Goal: Task Accomplishment & Management: Use online tool/utility

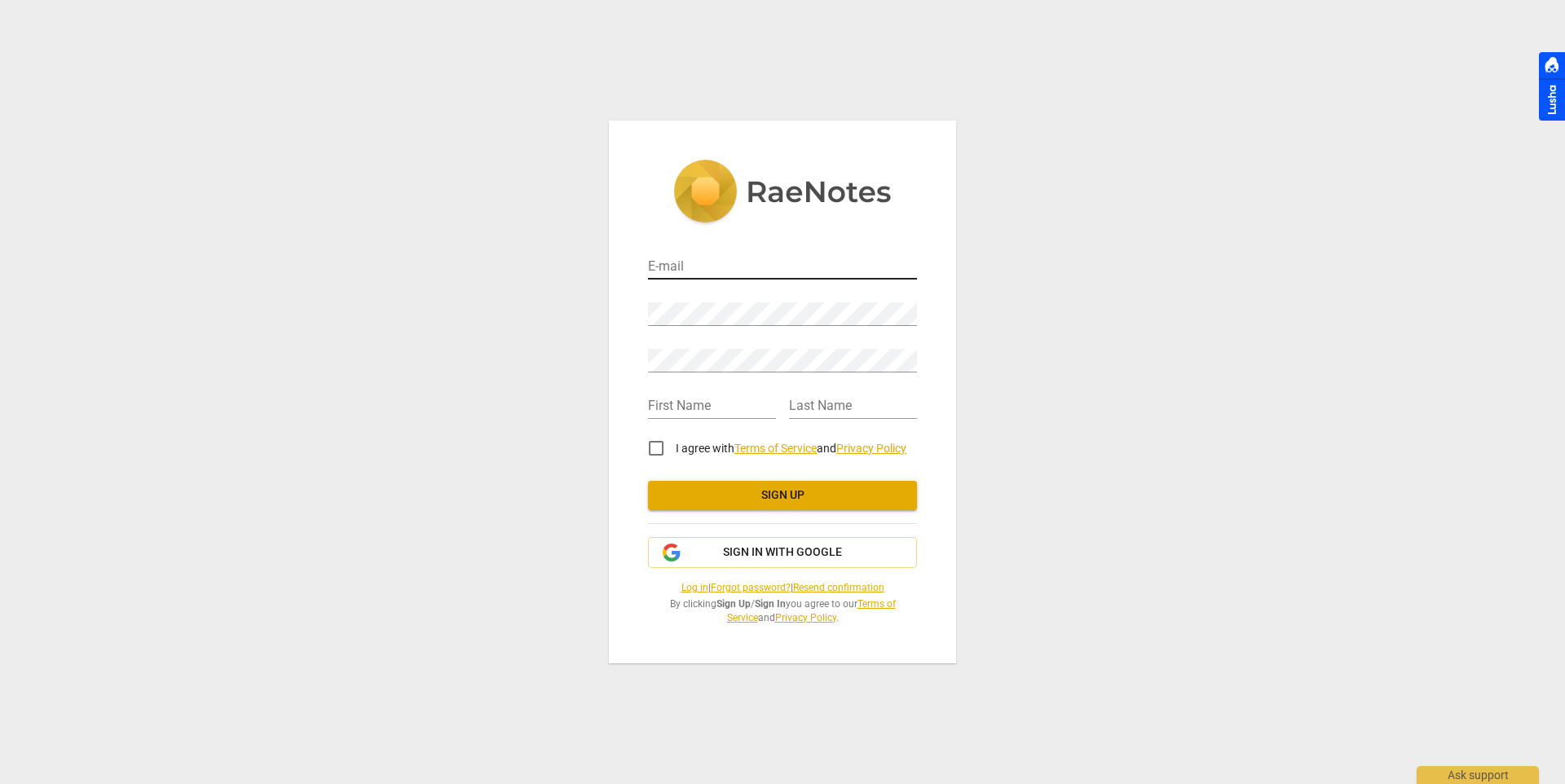
click at [725, 262] on input "email" at bounding box center [782, 267] width 269 height 24
type input "[PERSON_NAME][EMAIL_ADDRESS][PERSON_NAME][PERSON_NAME][DOMAIN_NAME]"
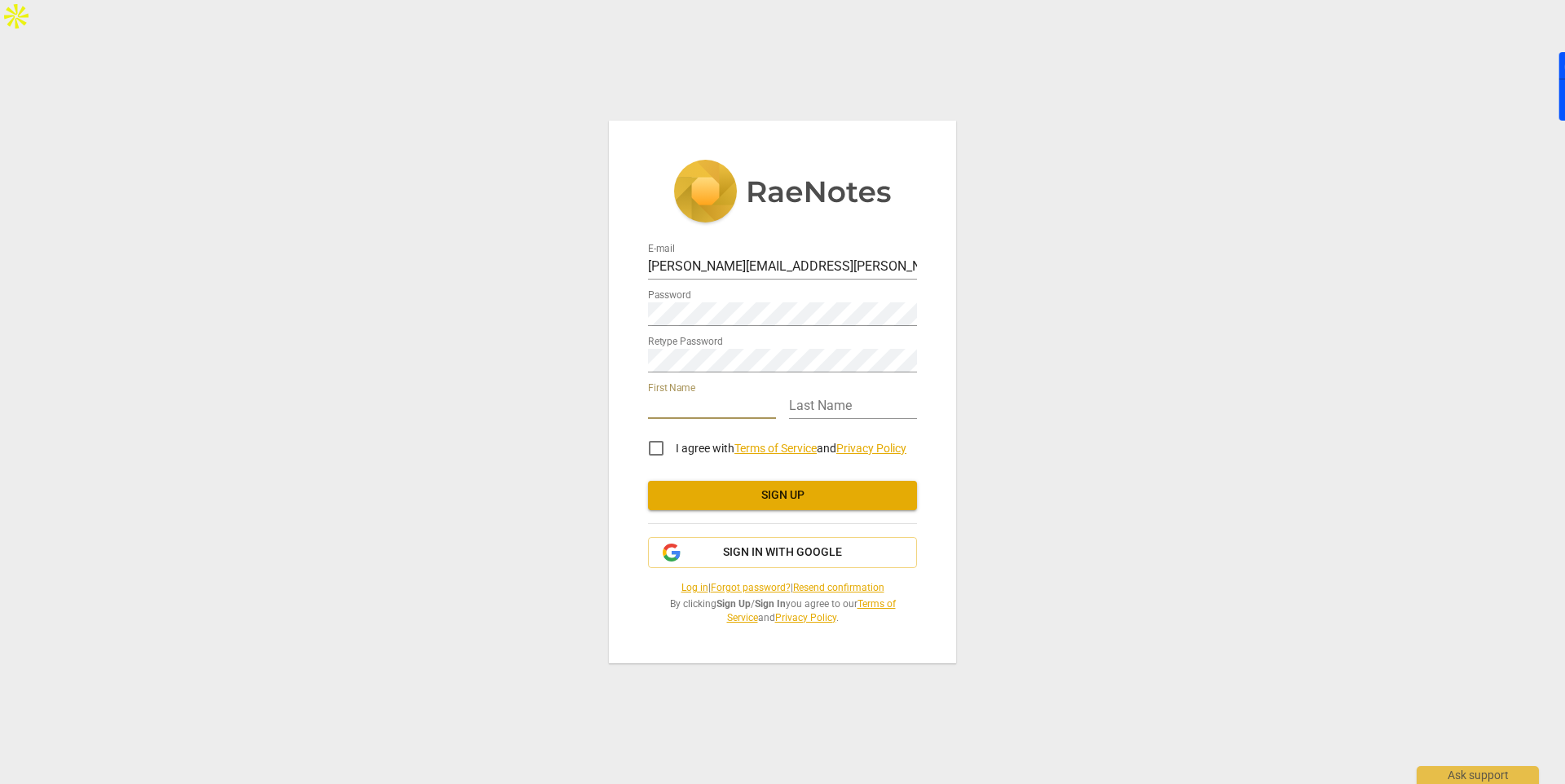
click at [733, 410] on input "text" at bounding box center [711, 406] width 128 height 24
type input "[PERSON_NAME]"
click at [816, 411] on input "text" at bounding box center [853, 406] width 128 height 24
type input "[PERSON_NAME]"
click at [662, 445] on input "I agree with Terms of Service and Privacy Policy" at bounding box center [656, 448] width 39 height 39
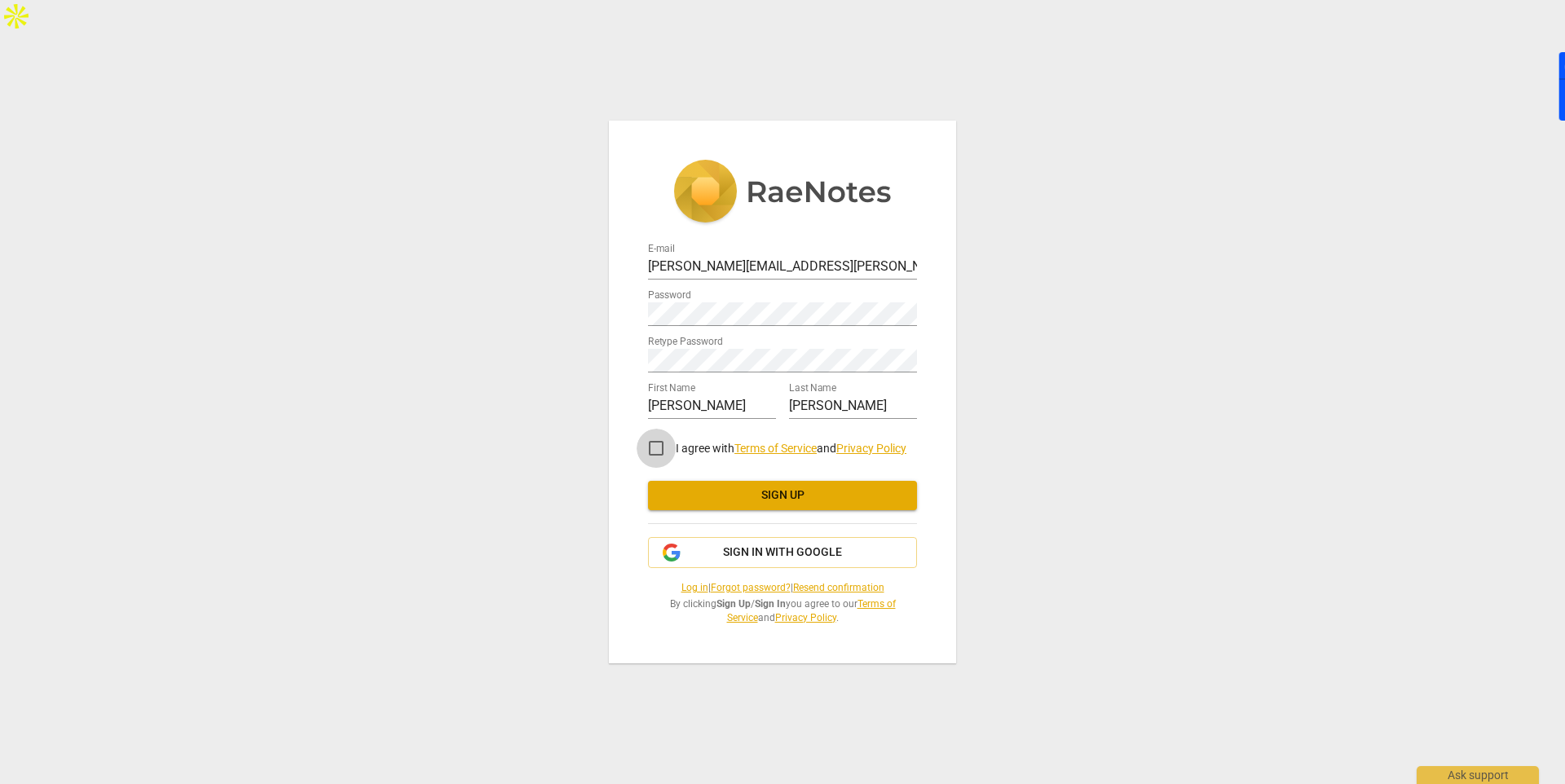
checkbox input "true"
click at [777, 493] on span "Sign up" at bounding box center [782, 496] width 243 height 17
click at [693, 589] on link "Log in" at bounding box center [695, 588] width 26 height 12
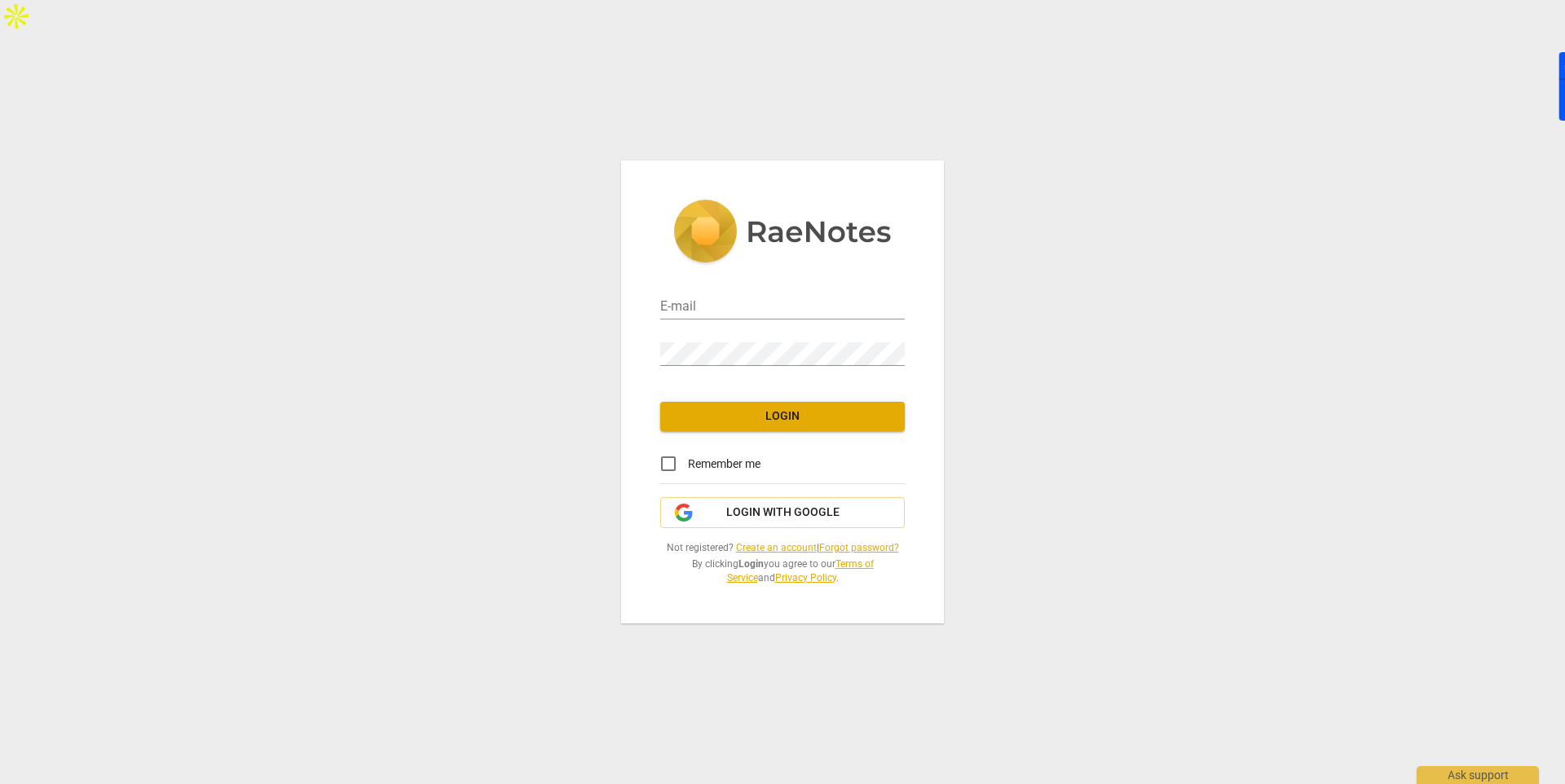
type input "[PERSON_NAME][EMAIL_ADDRESS][PERSON_NAME][PERSON_NAME][DOMAIN_NAME]"
click at [670, 468] on input "Remember me" at bounding box center [667, 463] width 39 height 39
checkbox input "true"
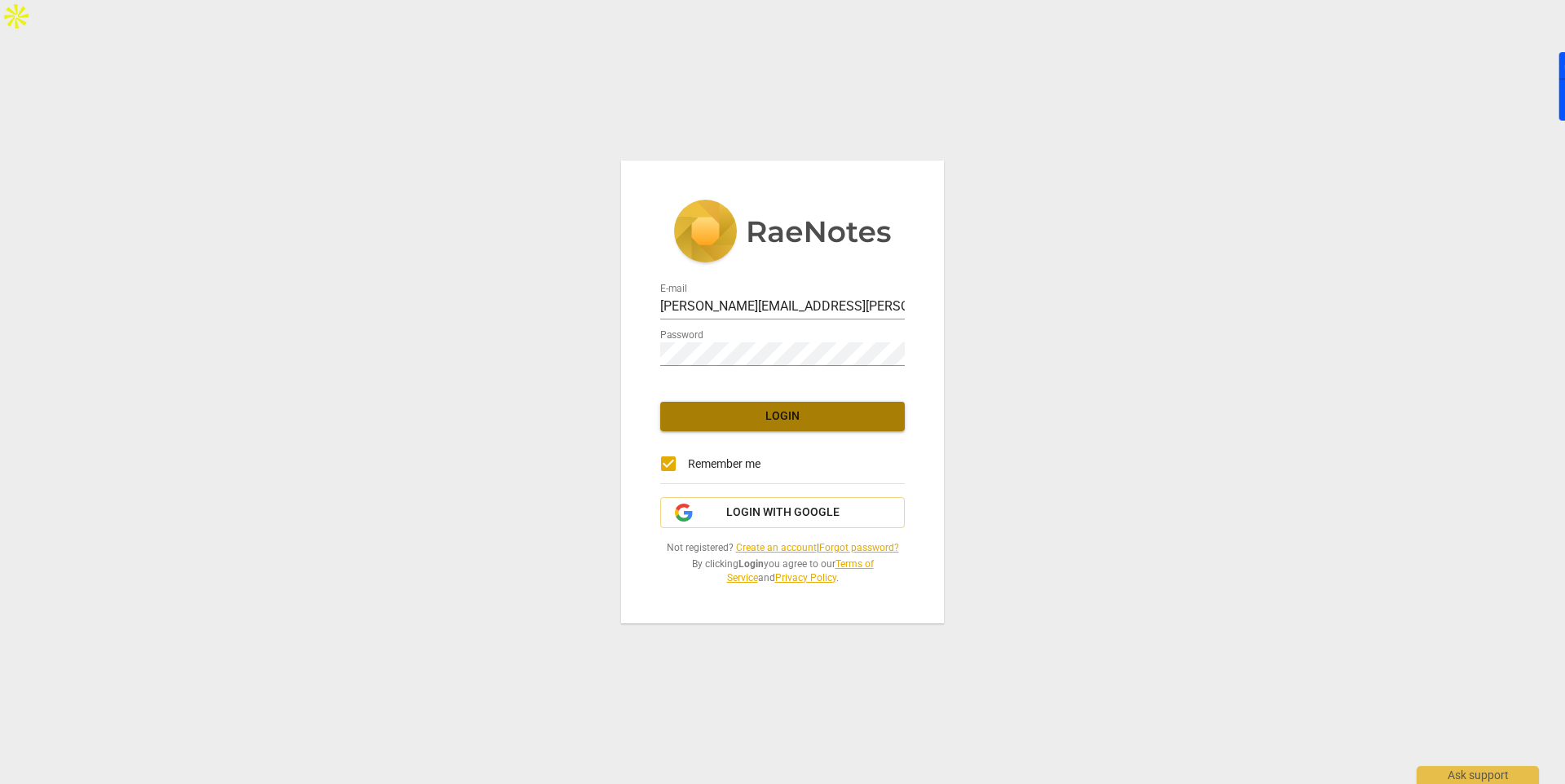
click at [701, 410] on span "Login" at bounding box center [782, 416] width 219 height 17
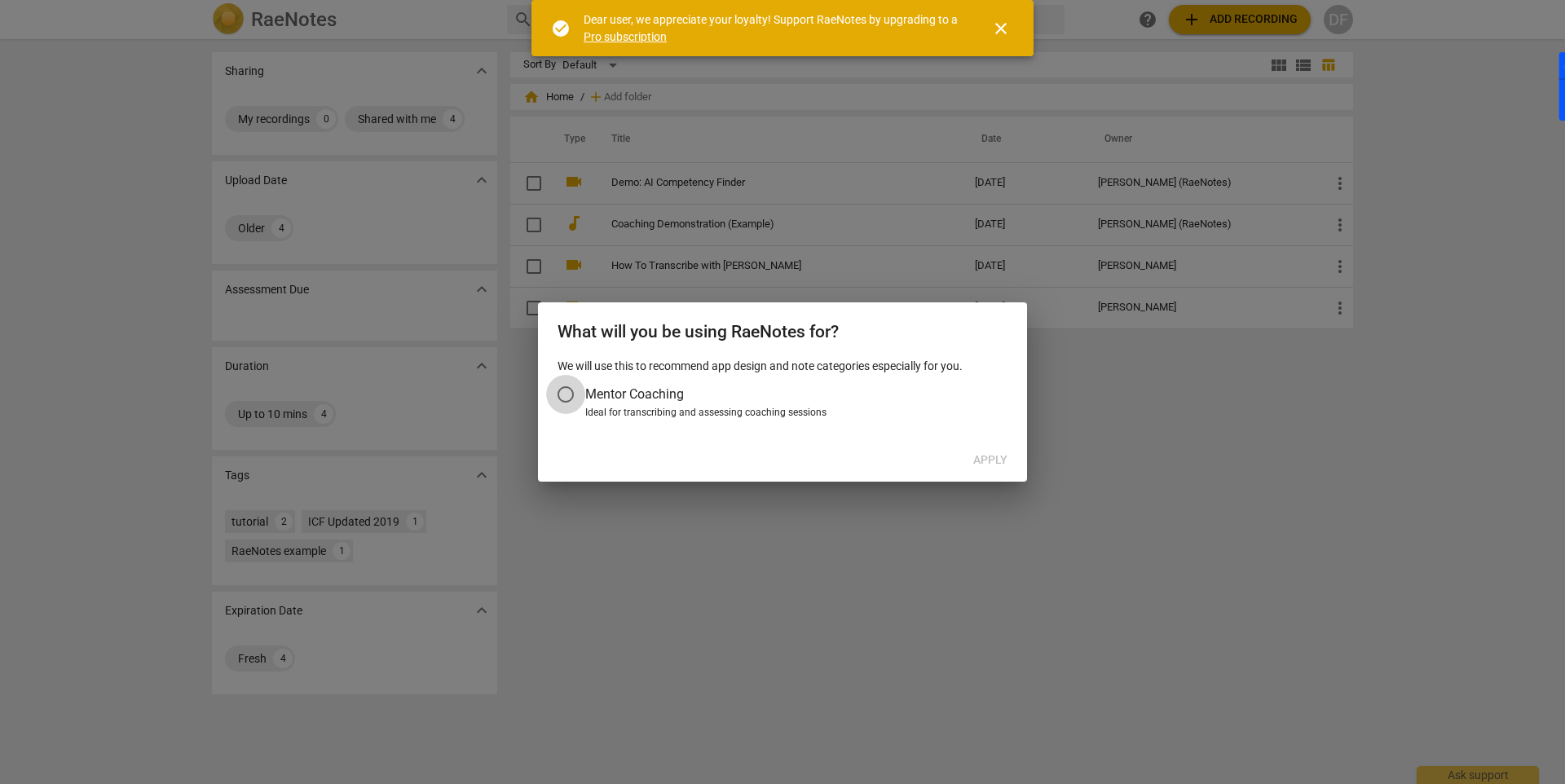
click at [566, 392] on input "Mentor Coaching" at bounding box center [565, 394] width 39 height 39
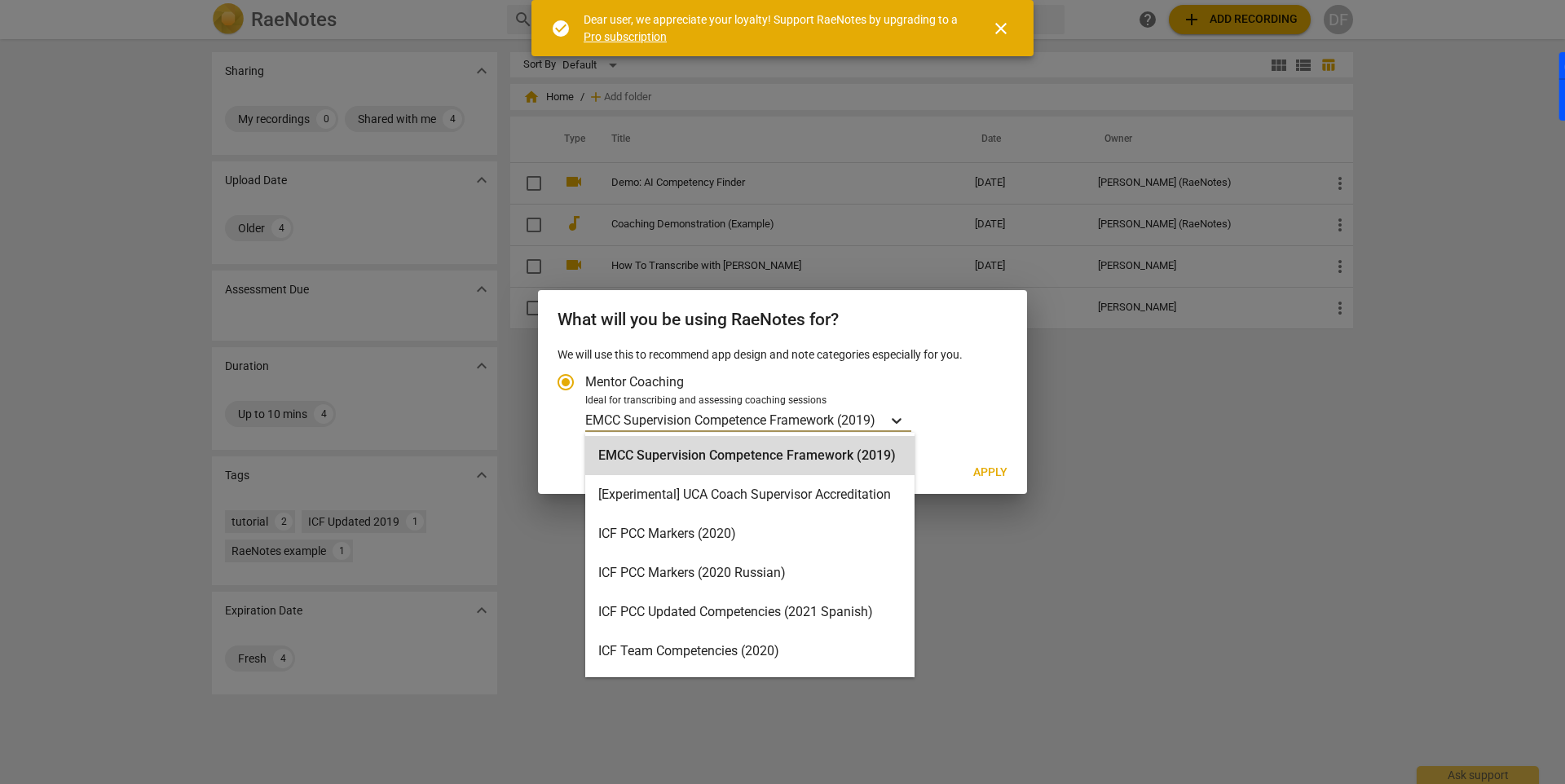
click at [901, 421] on icon "Account type" at bounding box center [897, 421] width 10 height 6
click at [0, 0] on input "Ideal for transcribing and assessing coaching sessions EMCC Supervision Compete…" at bounding box center [0, 0] width 0 height 0
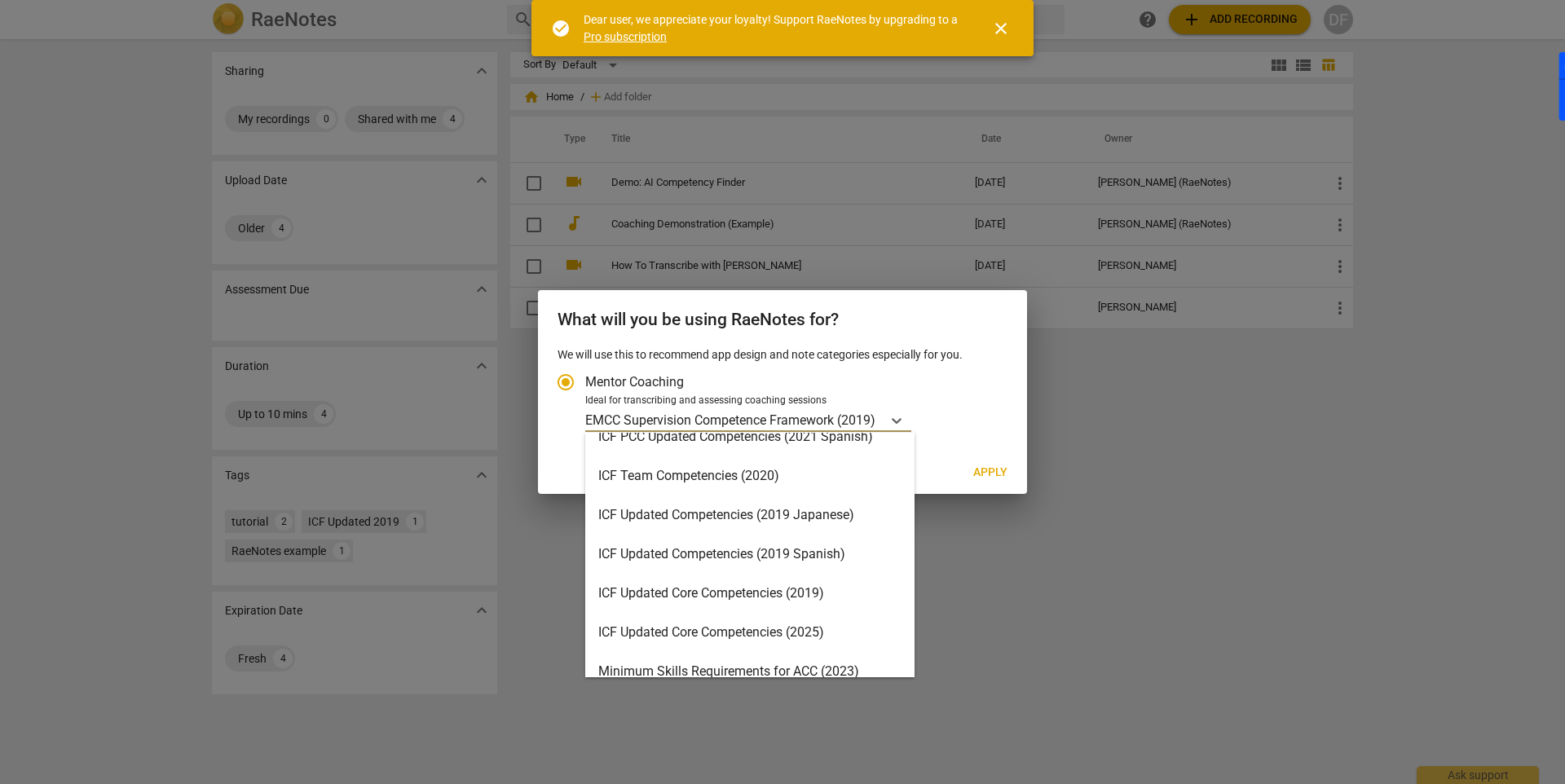
scroll to position [175, 0]
click at [845, 634] on div "ICF Updated Core Competencies (2025)" at bounding box center [750, 632] width 330 height 39
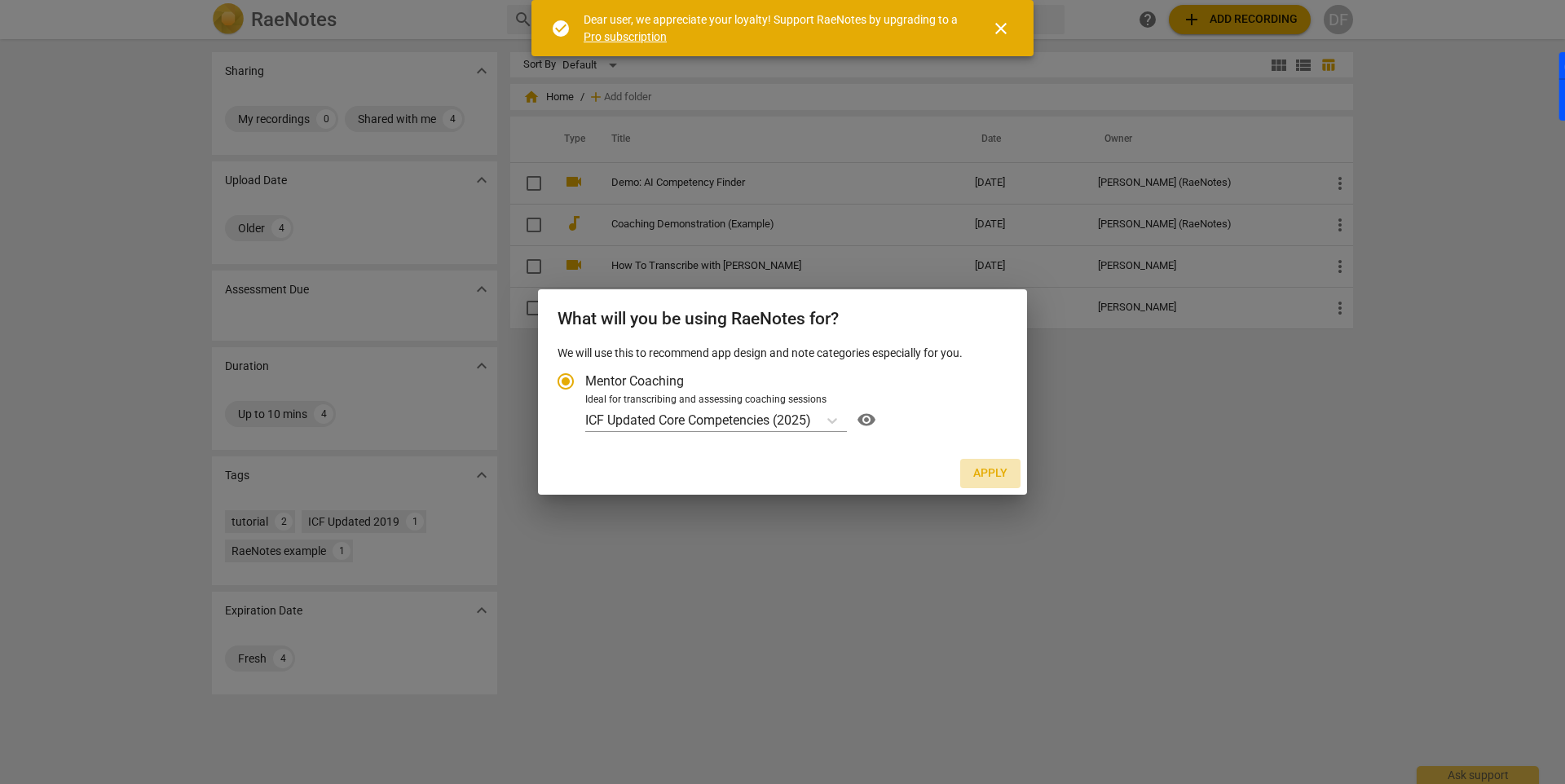
click at [989, 475] on span "Apply" at bounding box center [990, 474] width 34 height 17
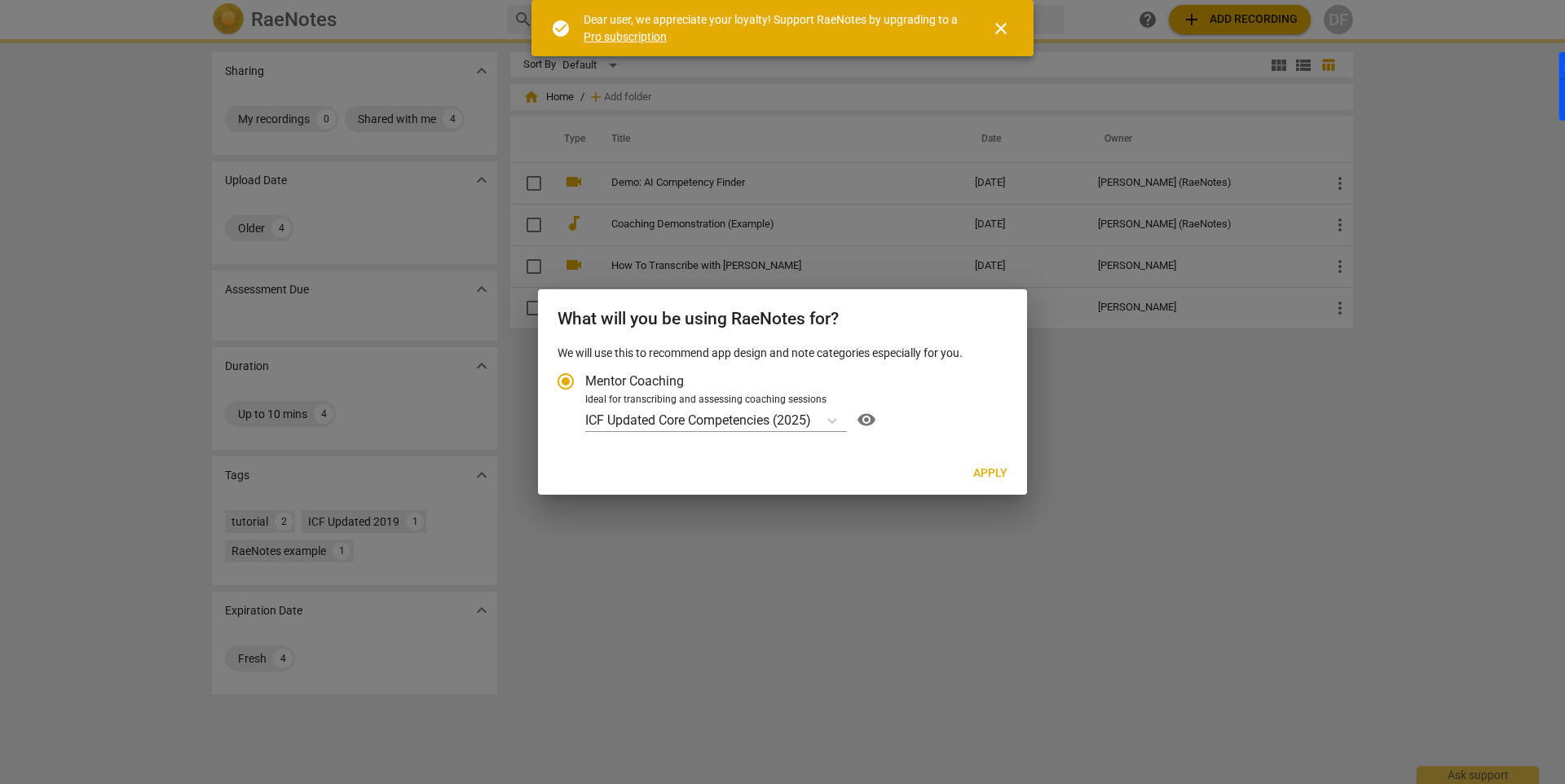
radio input "false"
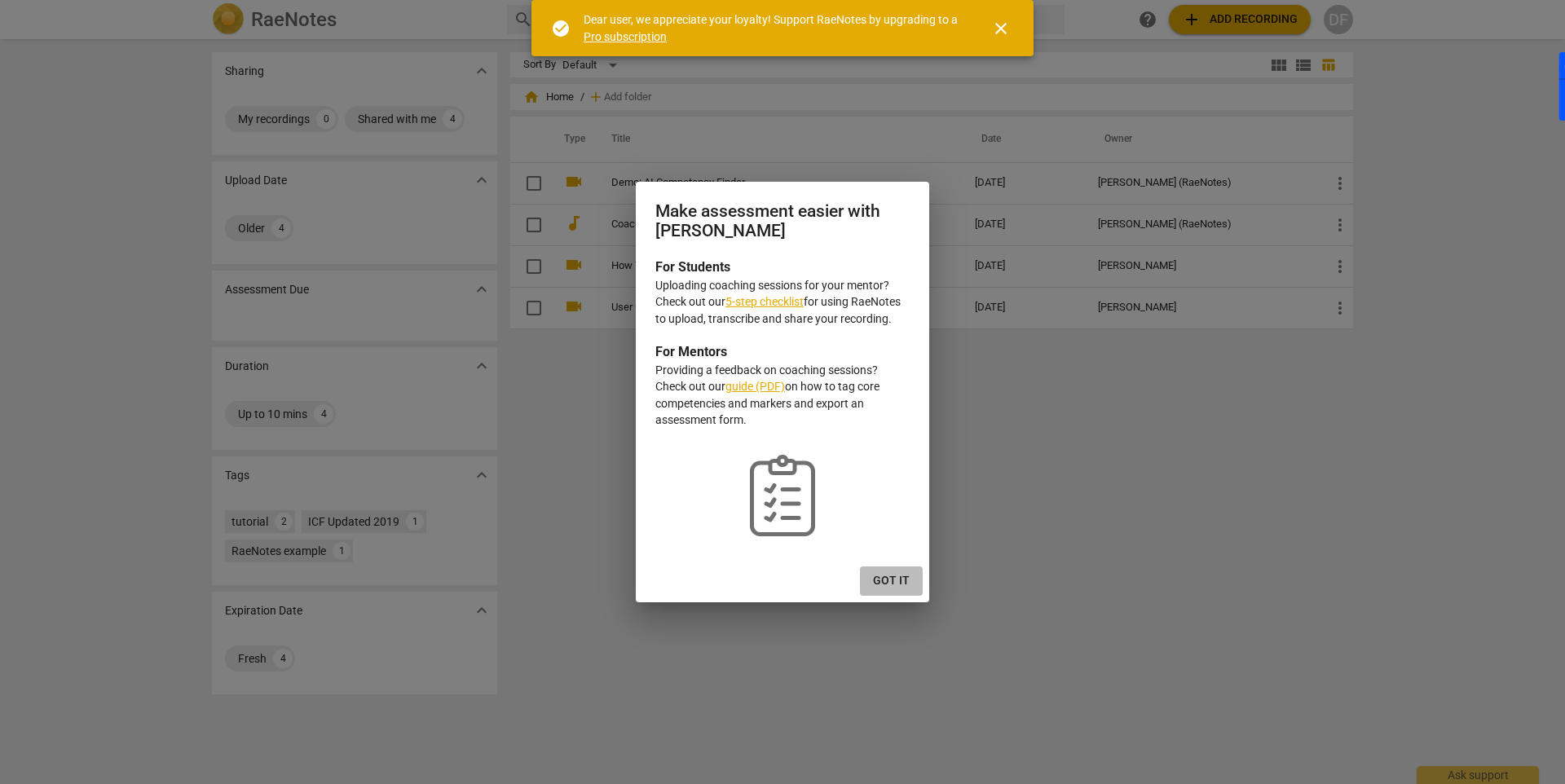
click at [893, 583] on span "Got it" at bounding box center [891, 581] width 36 height 17
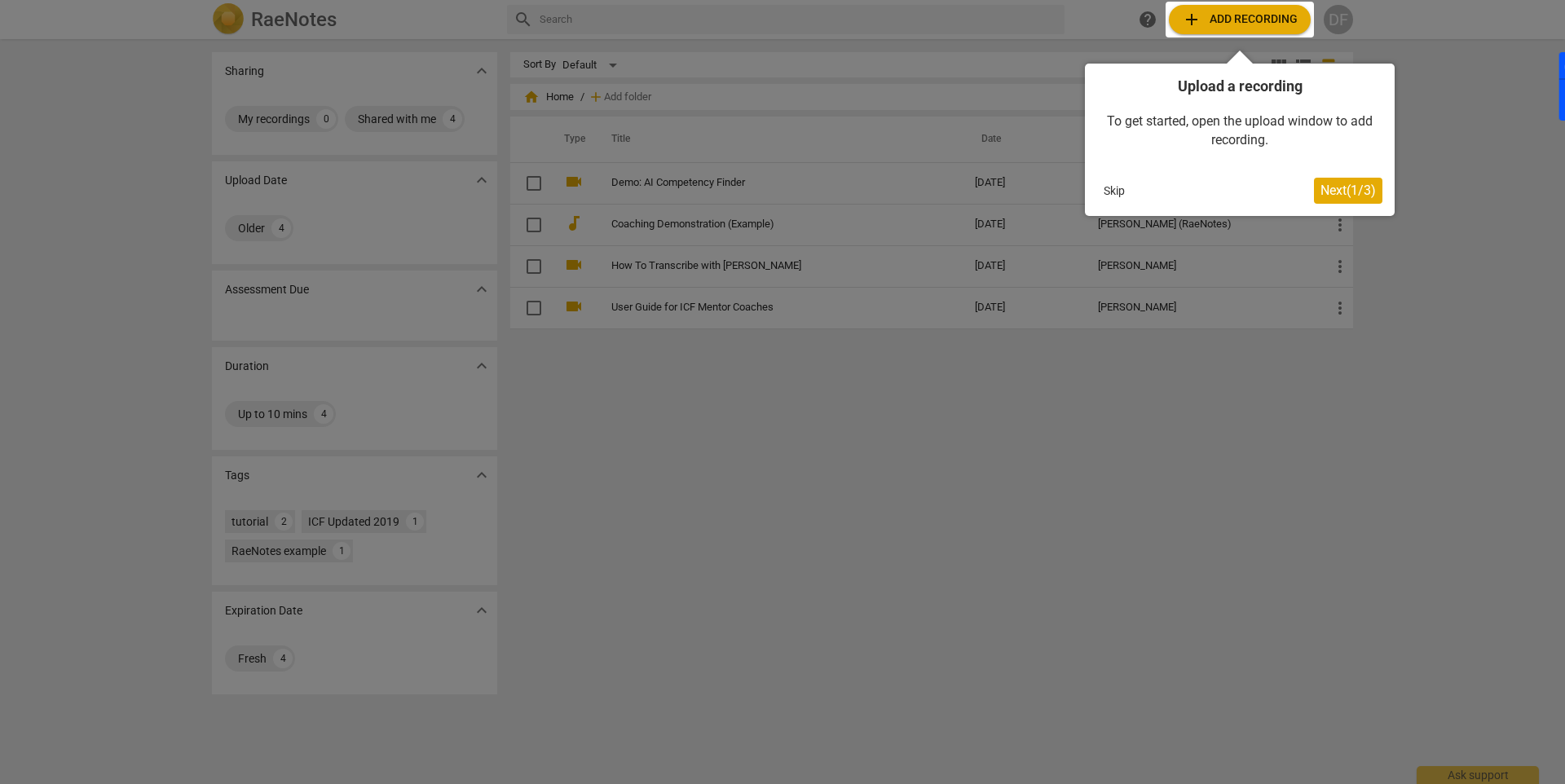
click at [1356, 194] on span "Next ( 1 / 3 )" at bounding box center [1347, 190] width 55 height 16
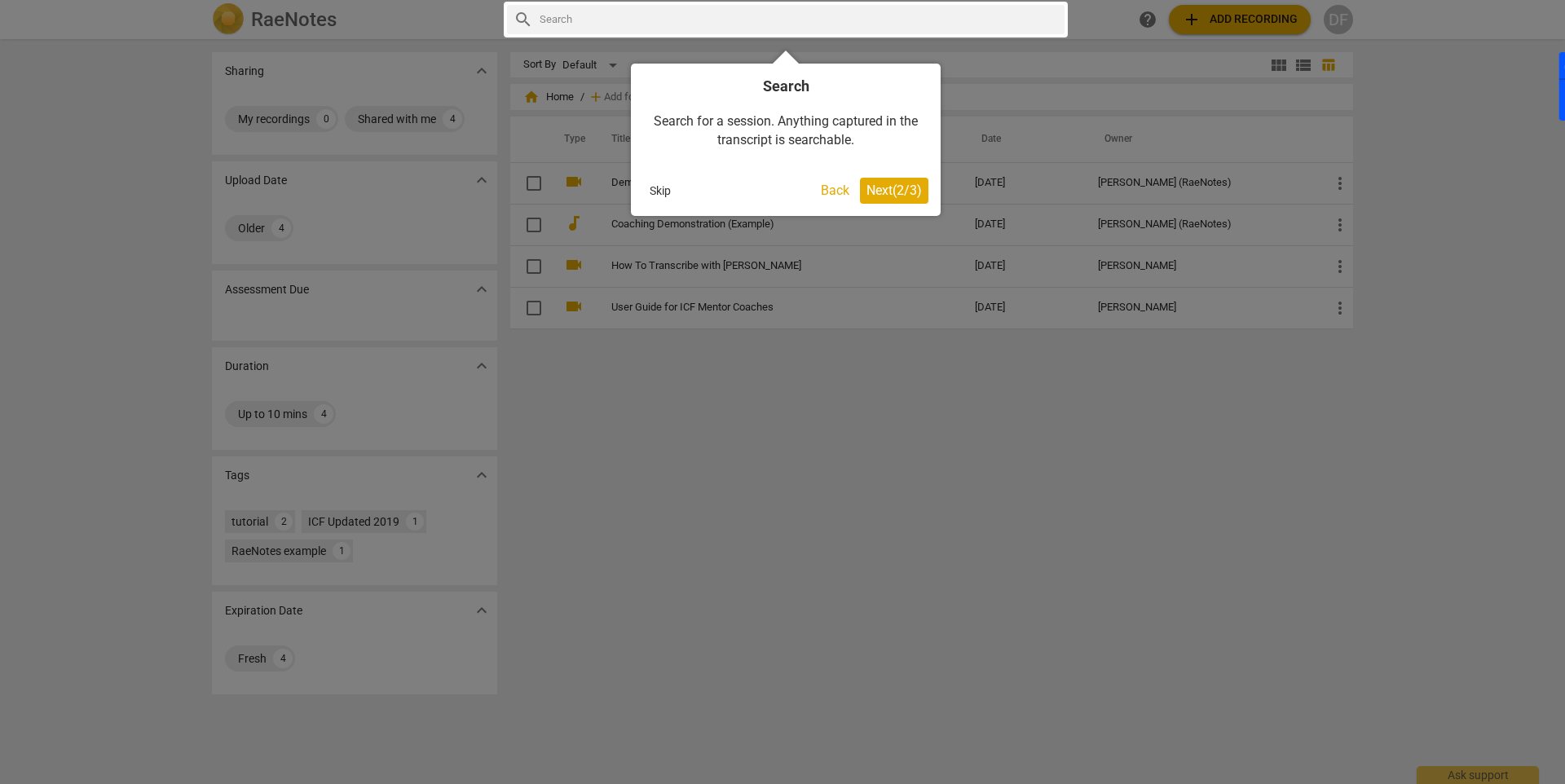
click at [903, 193] on span "Next ( 2 / 3 )" at bounding box center [893, 190] width 55 height 16
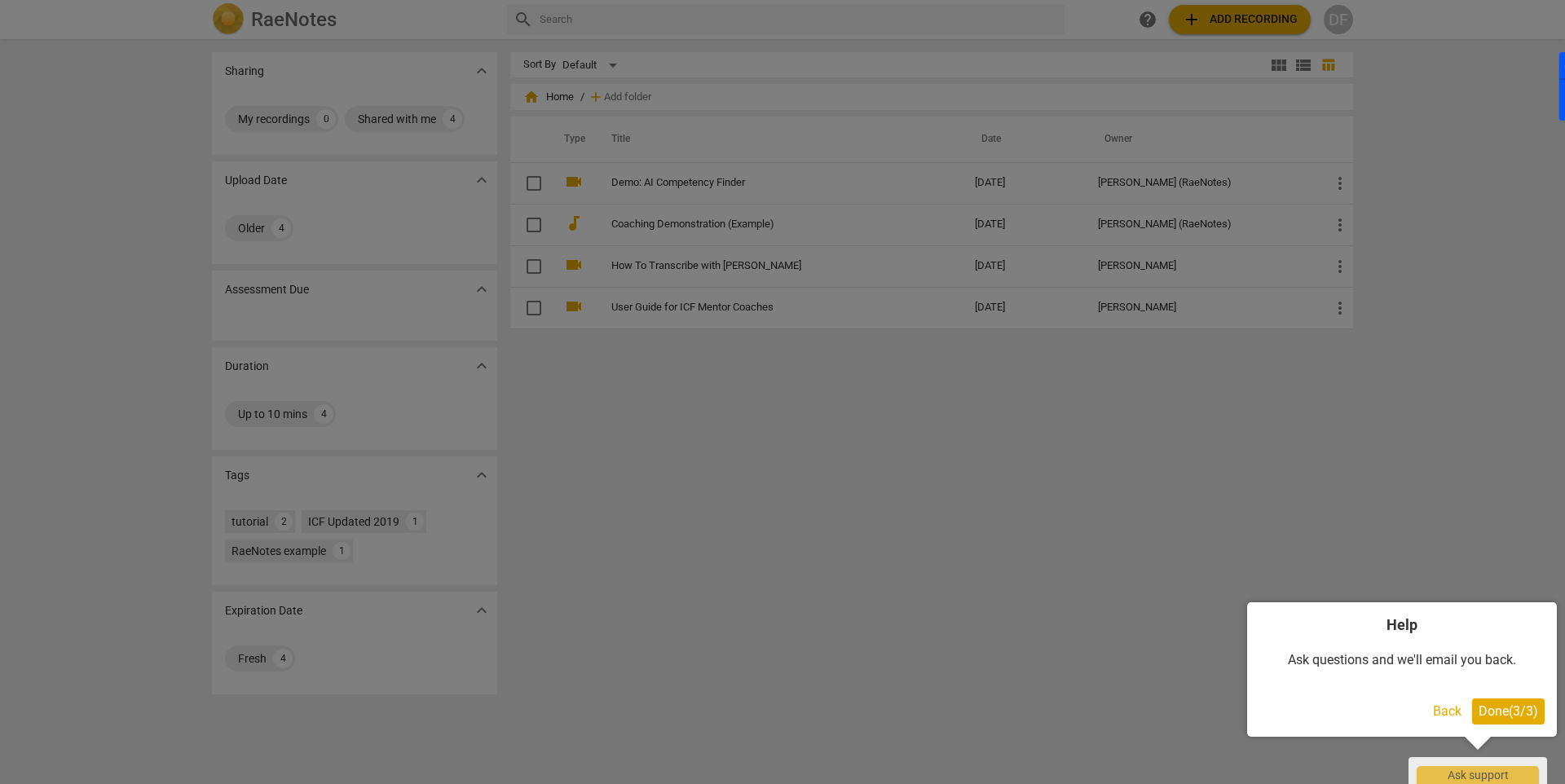
click at [1513, 722] on button "Done ( 3 / 3 )" at bounding box center [1508, 710] width 73 height 26
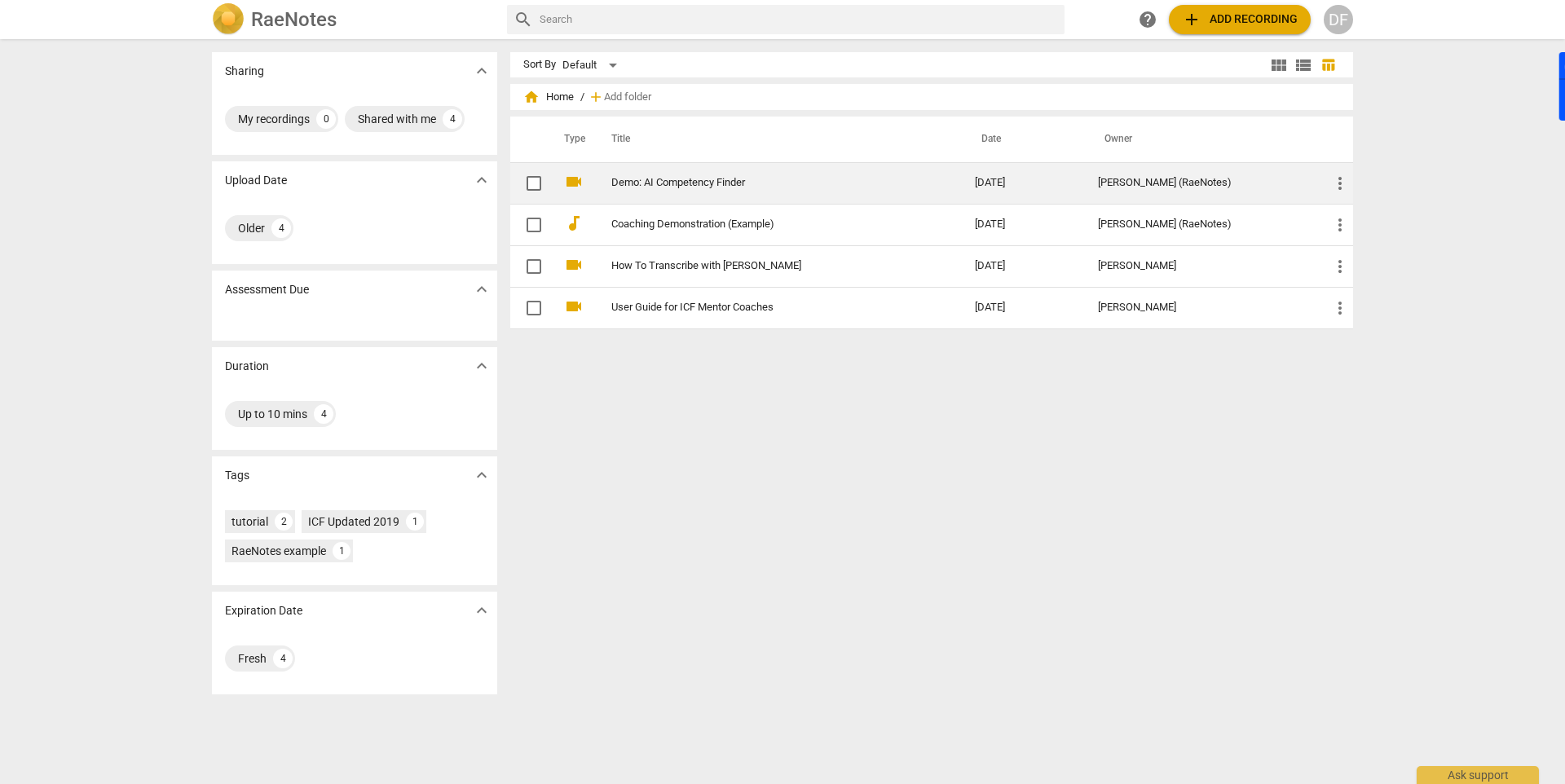
click at [622, 180] on link "Demo: AI Competency Finder" at bounding box center [763, 183] width 305 height 12
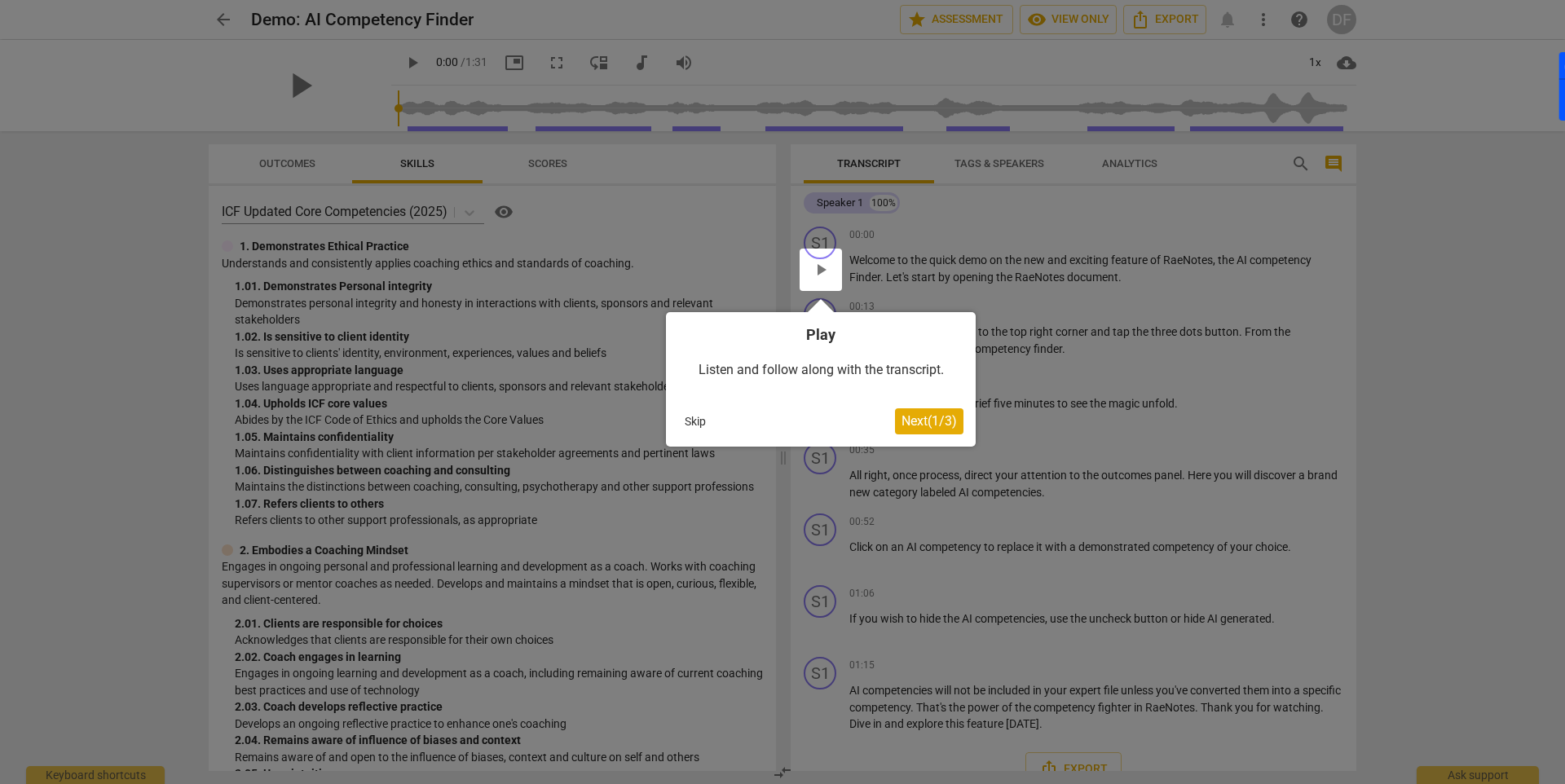
click at [917, 421] on span "Next ( 1 / 3 )" at bounding box center [928, 421] width 55 height 16
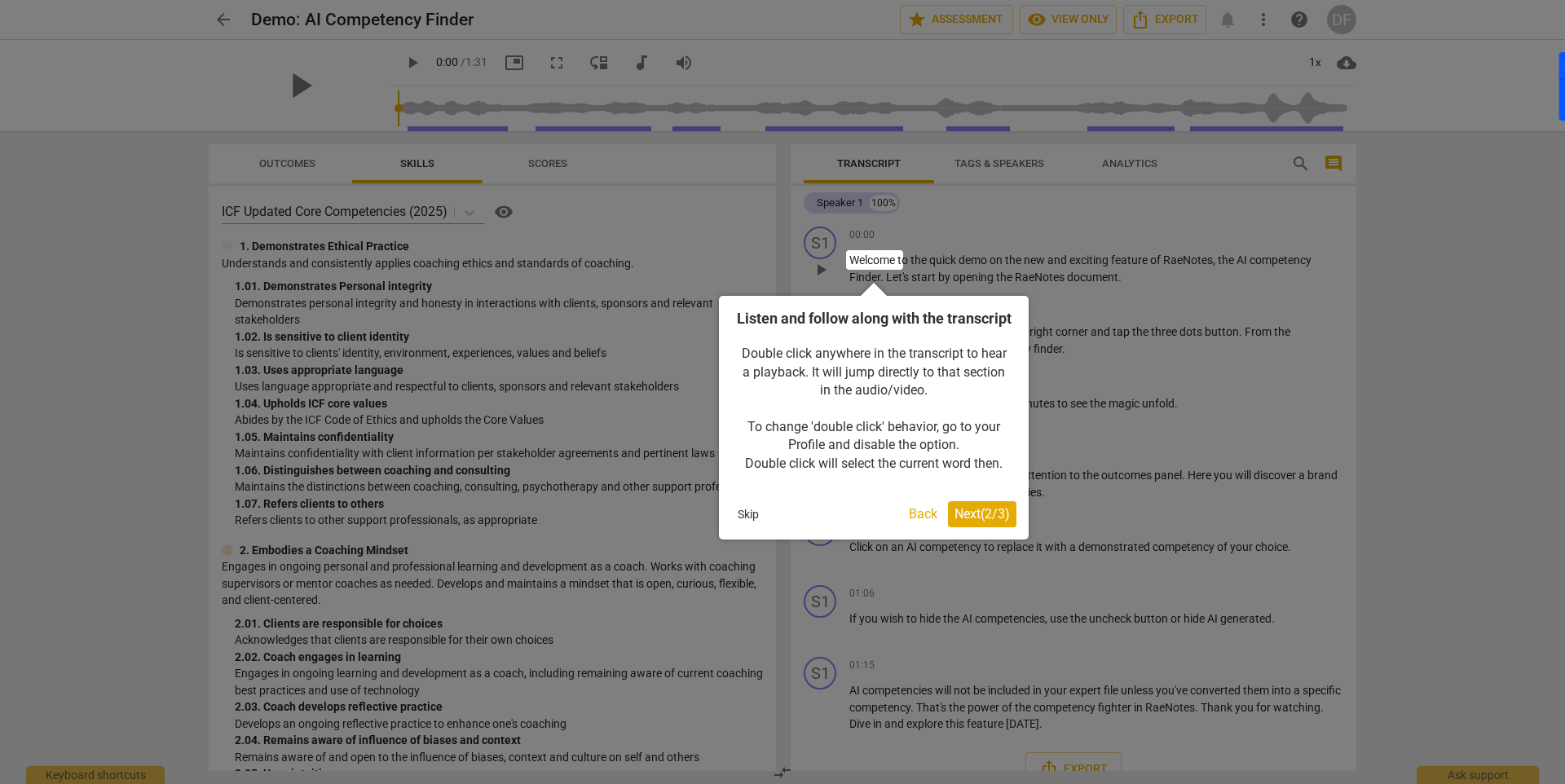
click at [989, 522] on span "Next ( 2 / 3 )" at bounding box center [981, 513] width 55 height 16
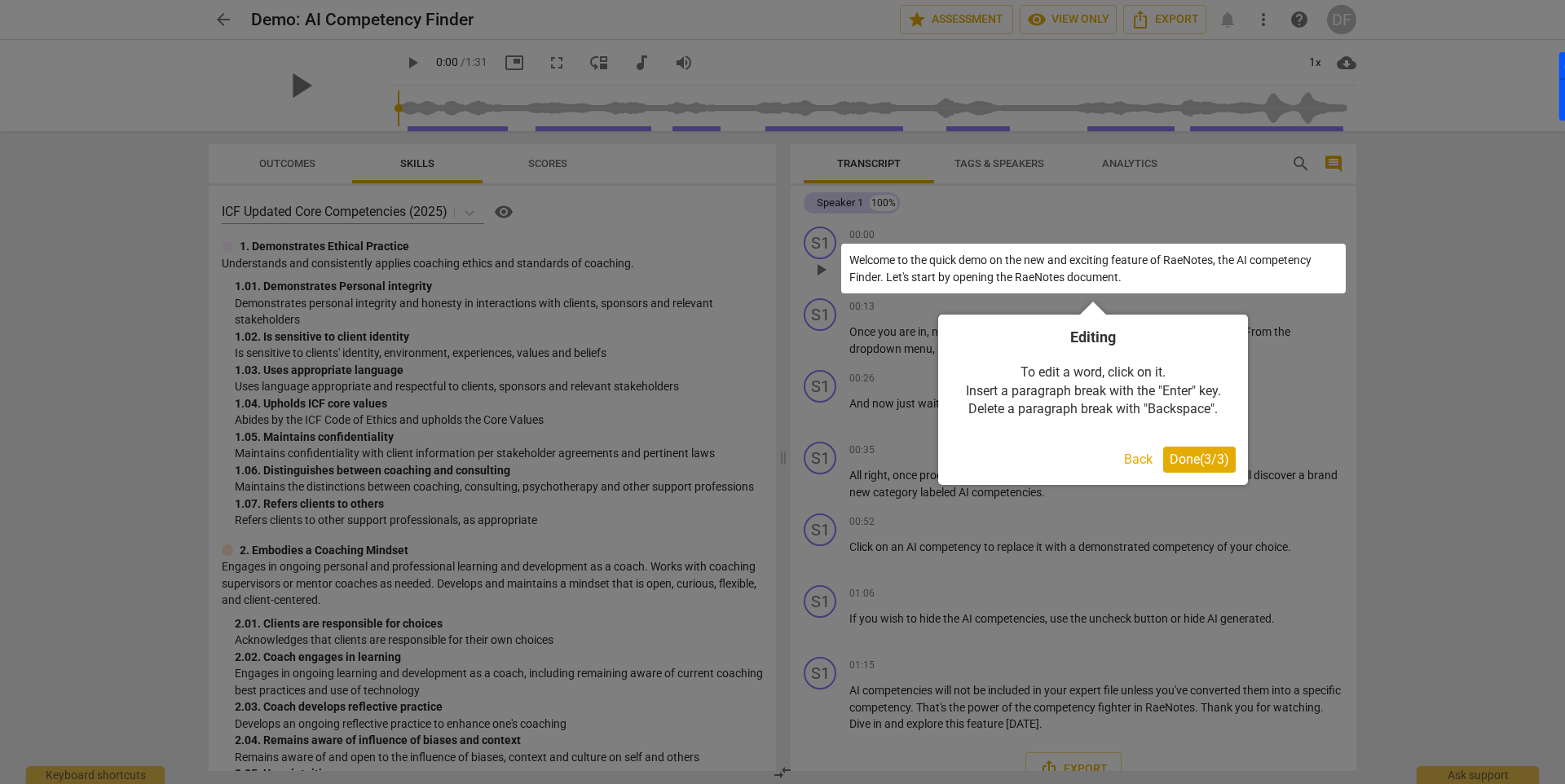
click at [1202, 445] on div "Editing To edit a word, click on it. Insert a paragraph break with the "Enter" …" at bounding box center [1093, 400] width 310 height 171
click at [1207, 460] on span "Done ( 3 / 3 )" at bounding box center [1199, 459] width 60 height 16
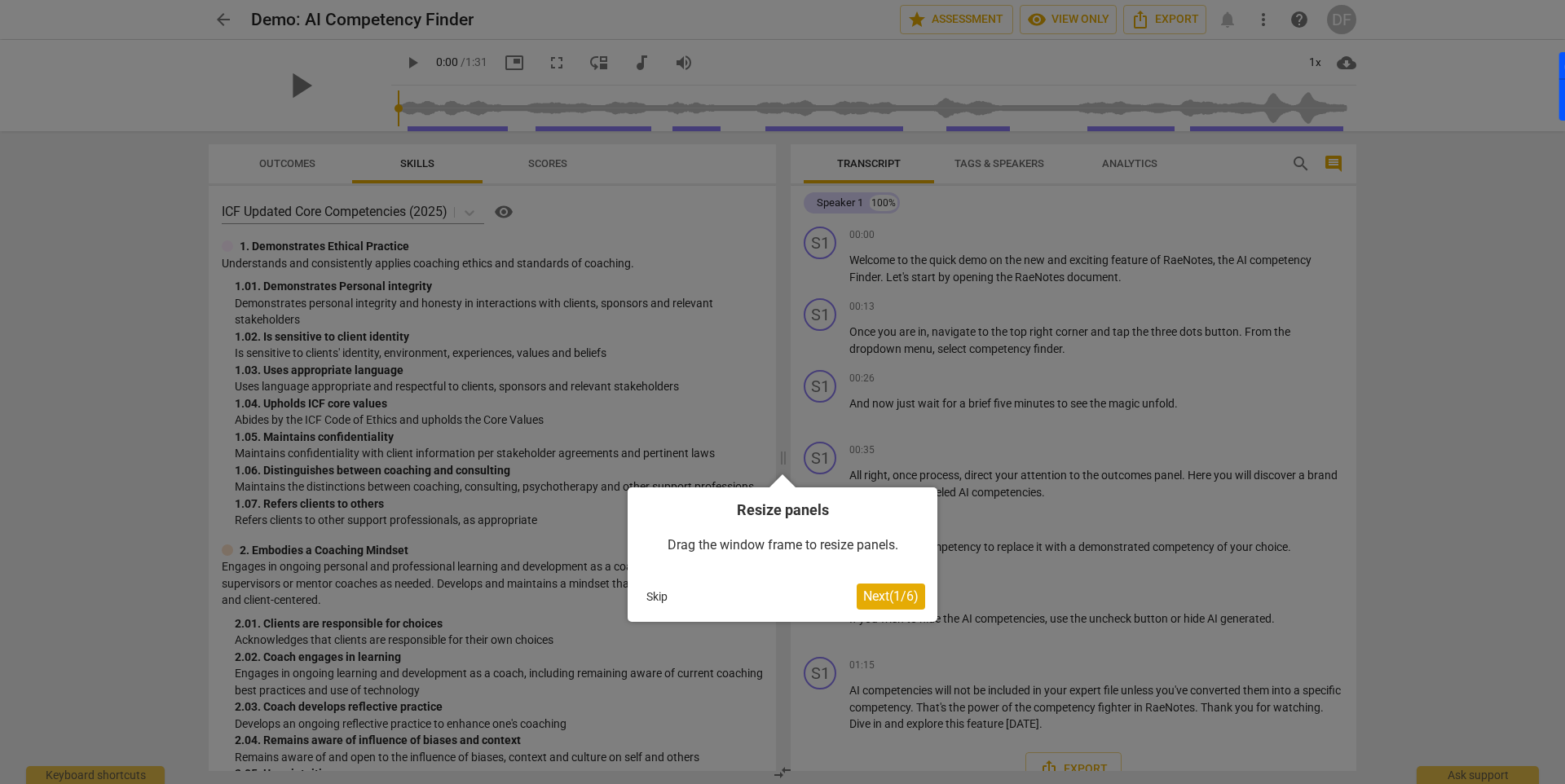
click at [921, 595] on button "Next ( 1 / 6 )" at bounding box center [890, 596] width 69 height 26
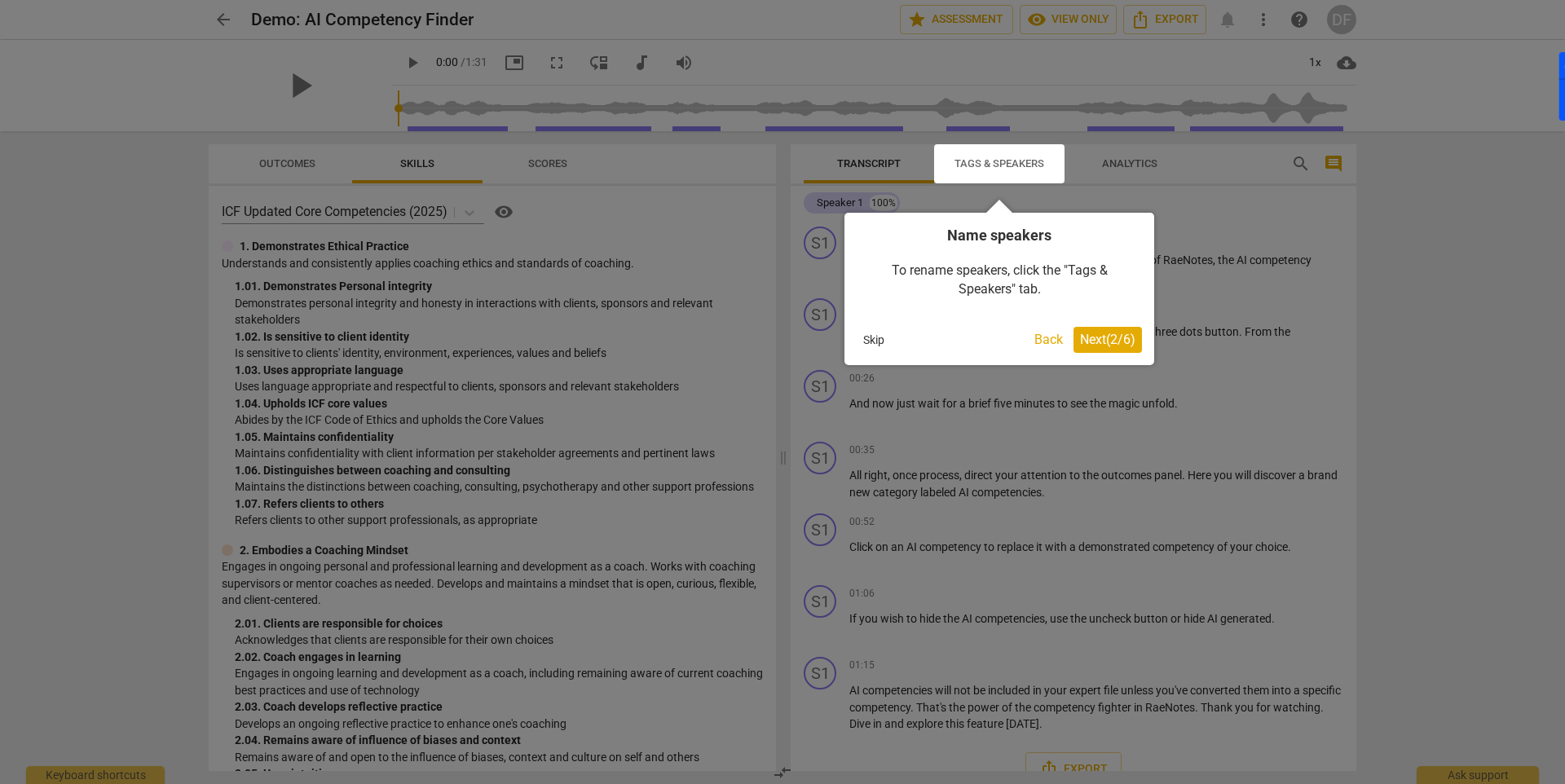
click at [1113, 334] on span "Next ( 2 / 6 )" at bounding box center [1107, 339] width 55 height 16
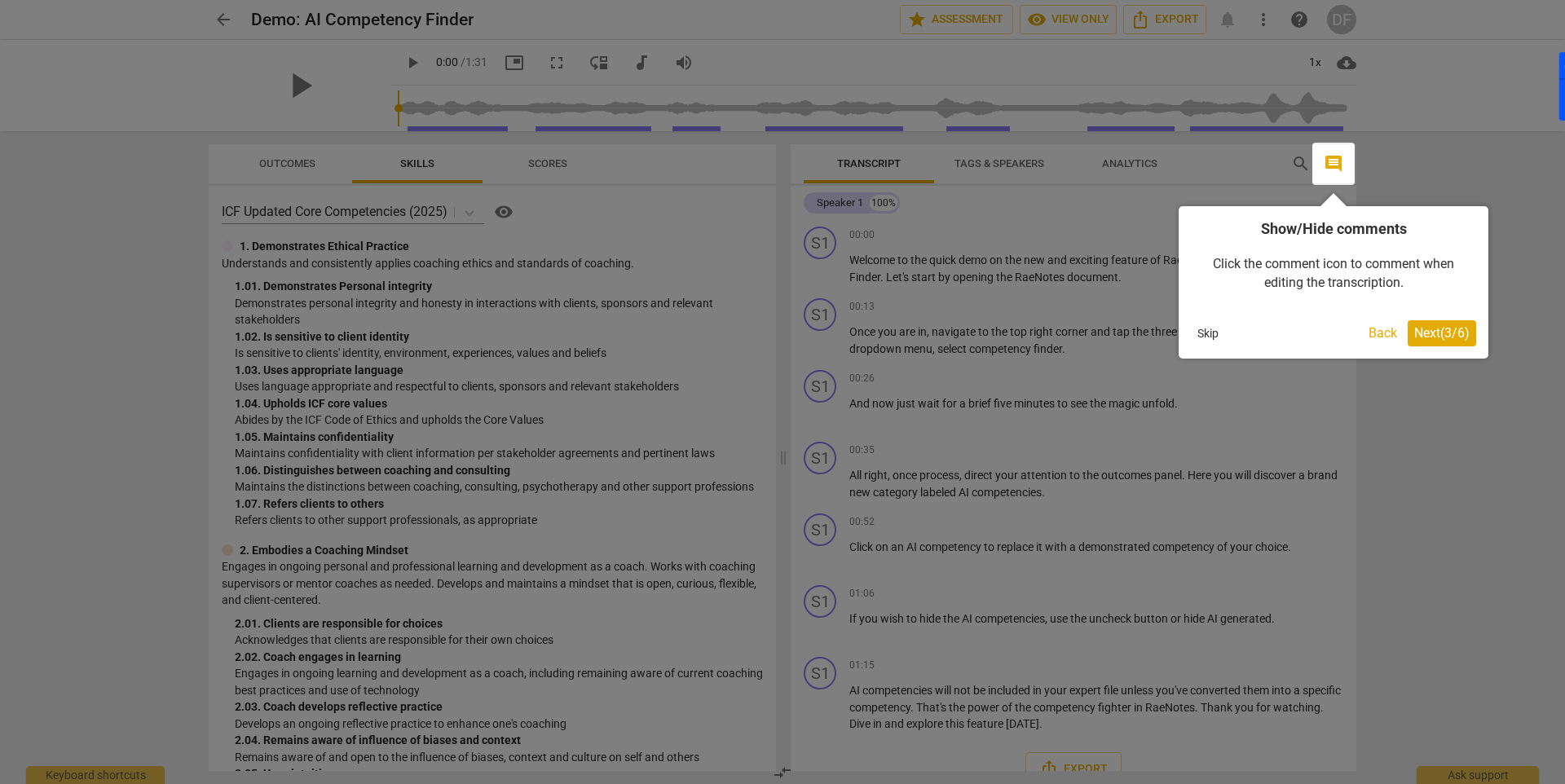
click at [1423, 338] on span "Next ( 3 / 6 )" at bounding box center [1442, 333] width 55 height 16
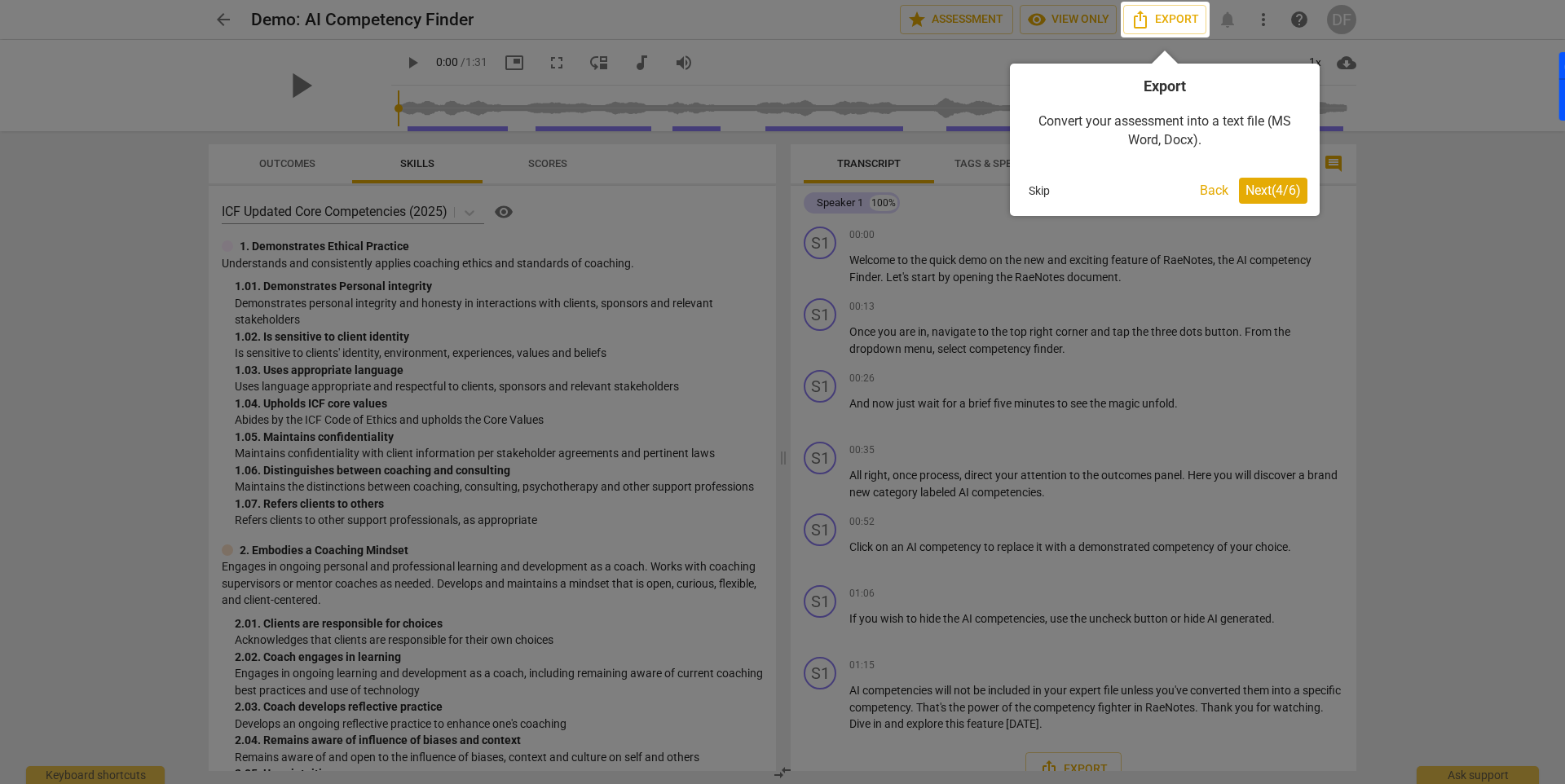
click at [1261, 188] on span "Next ( 4 / 6 )" at bounding box center [1273, 190] width 55 height 16
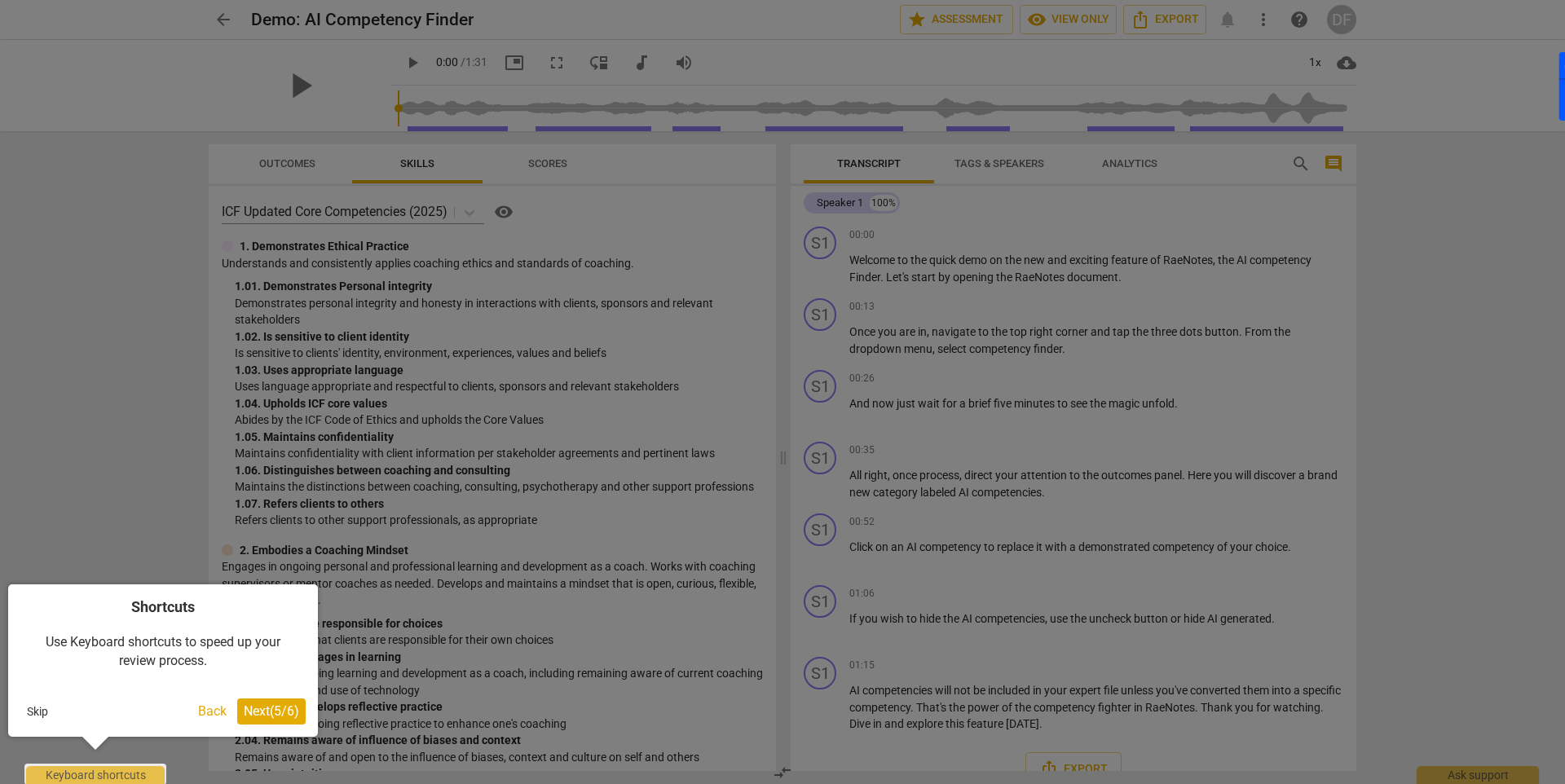
click at [286, 707] on span "Next ( 5 / 6 )" at bounding box center [271, 710] width 55 height 16
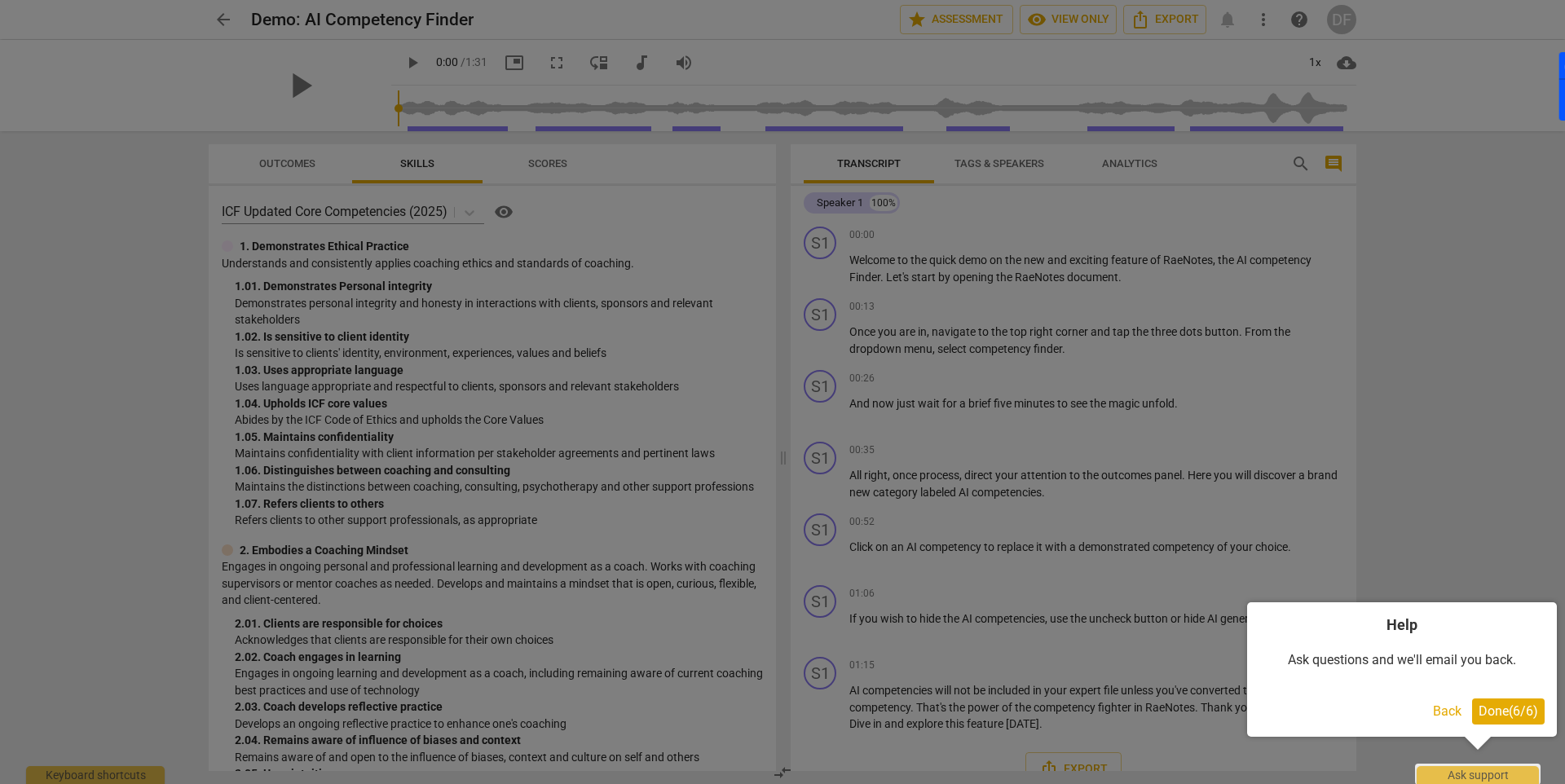
click at [1532, 714] on span "Done ( 6 / 6 )" at bounding box center [1508, 710] width 60 height 16
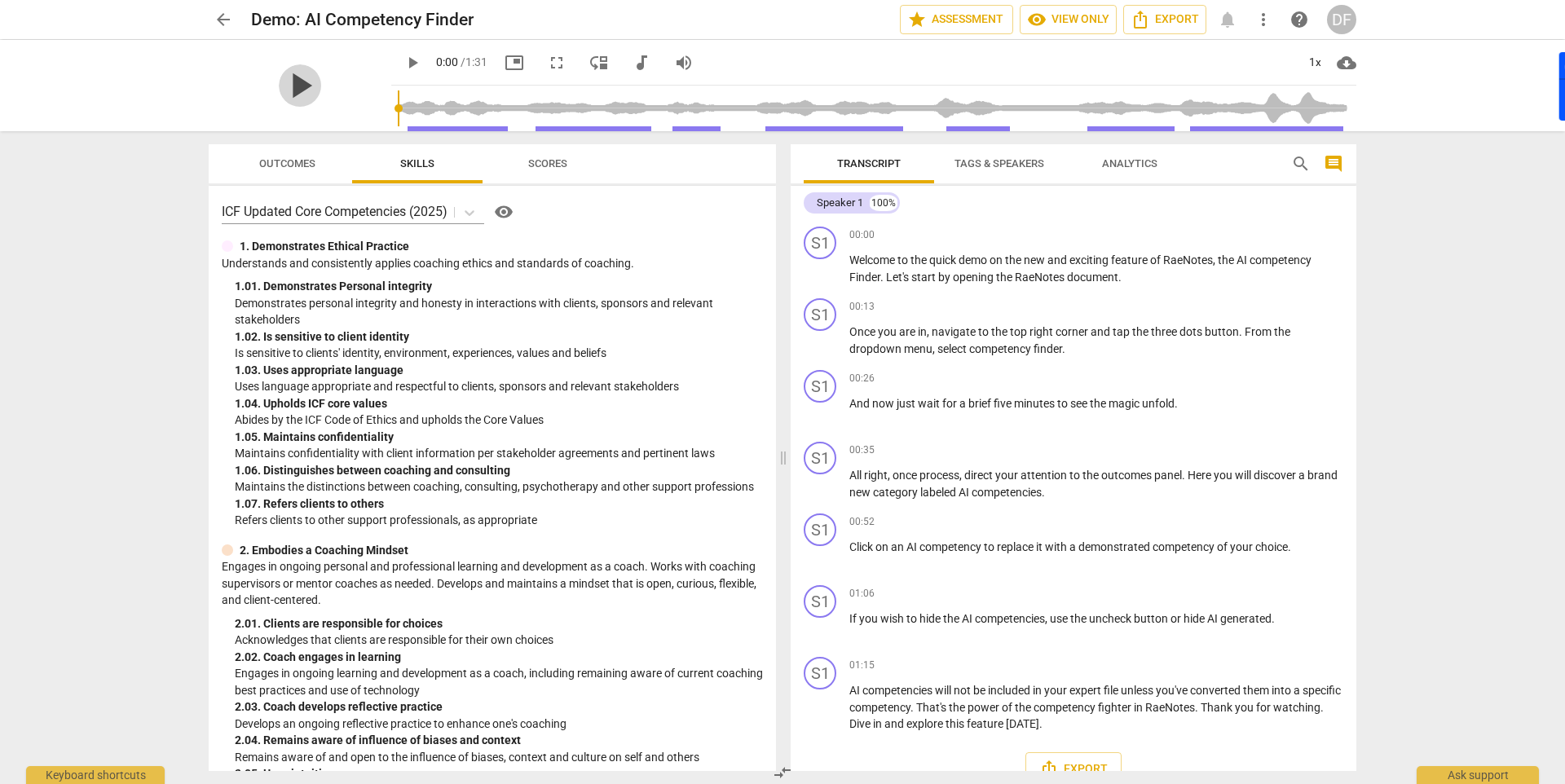
click at [297, 84] on span "play_arrow" at bounding box center [300, 85] width 42 height 42
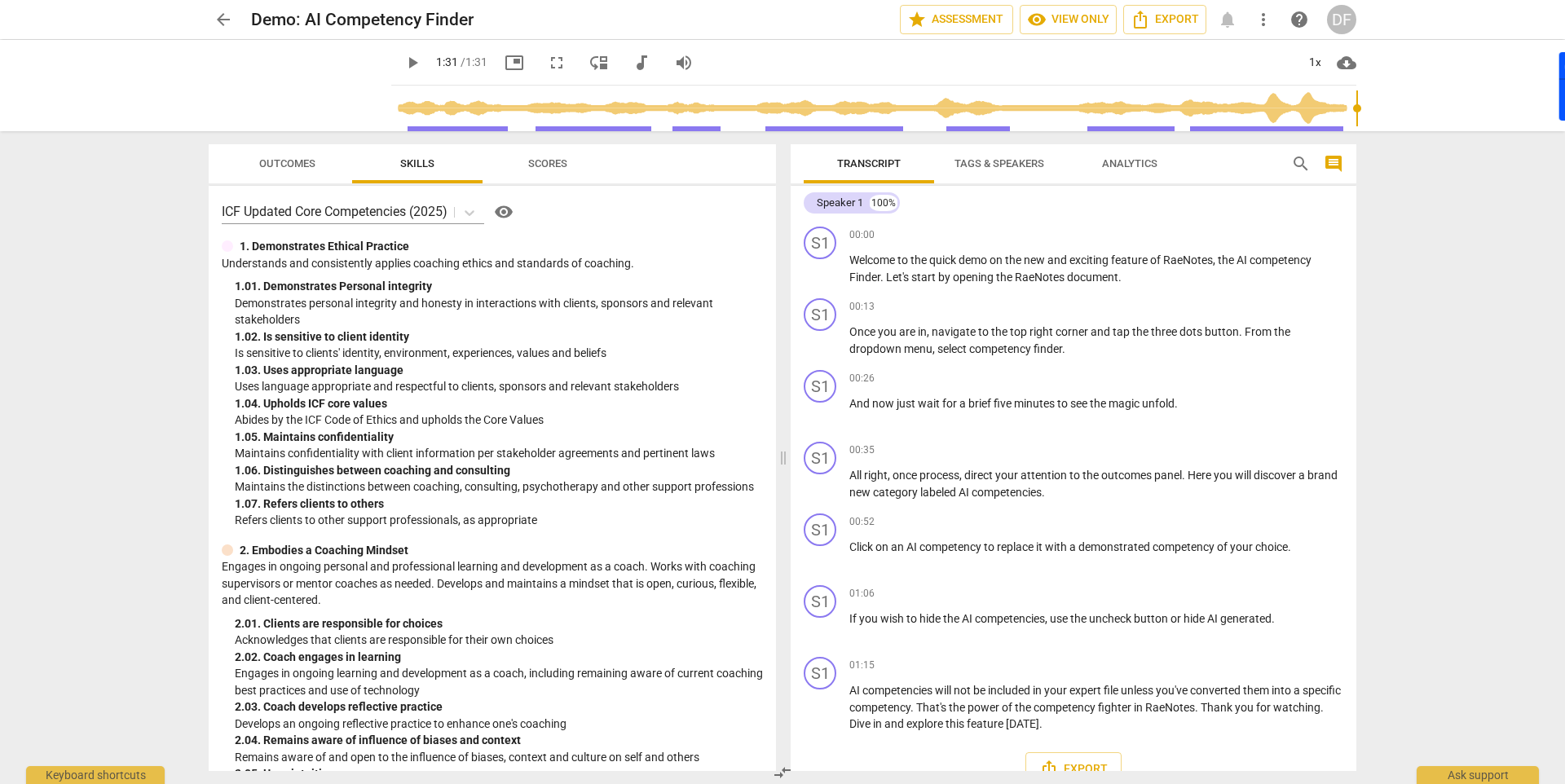
type input "91"
click at [224, 22] on span "arrow_back" at bounding box center [224, 20] width 20 height 20
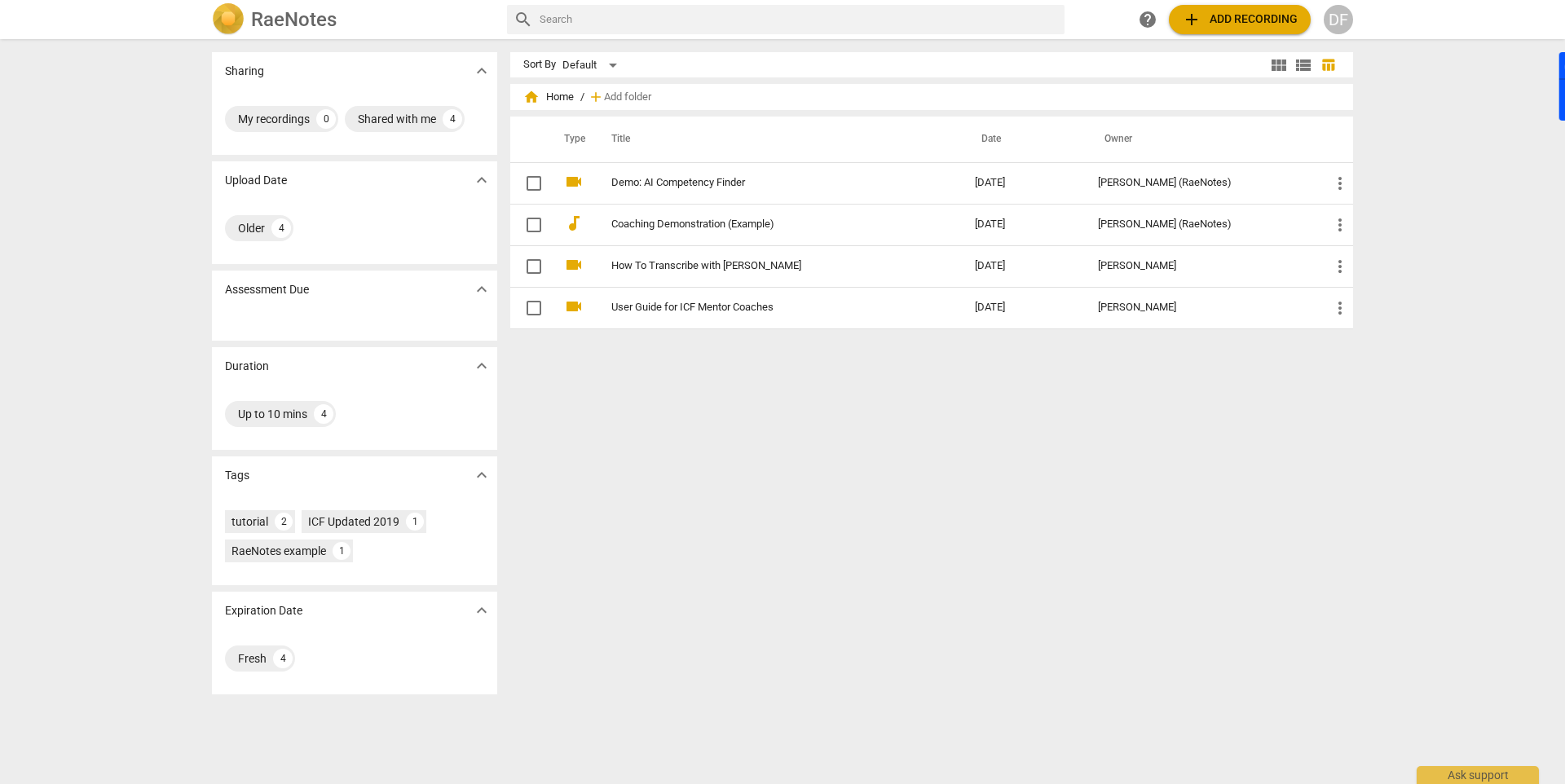
click at [238, 24] on img at bounding box center [228, 19] width 32 height 32
click at [1192, 22] on span "add" at bounding box center [1192, 20] width 20 height 20
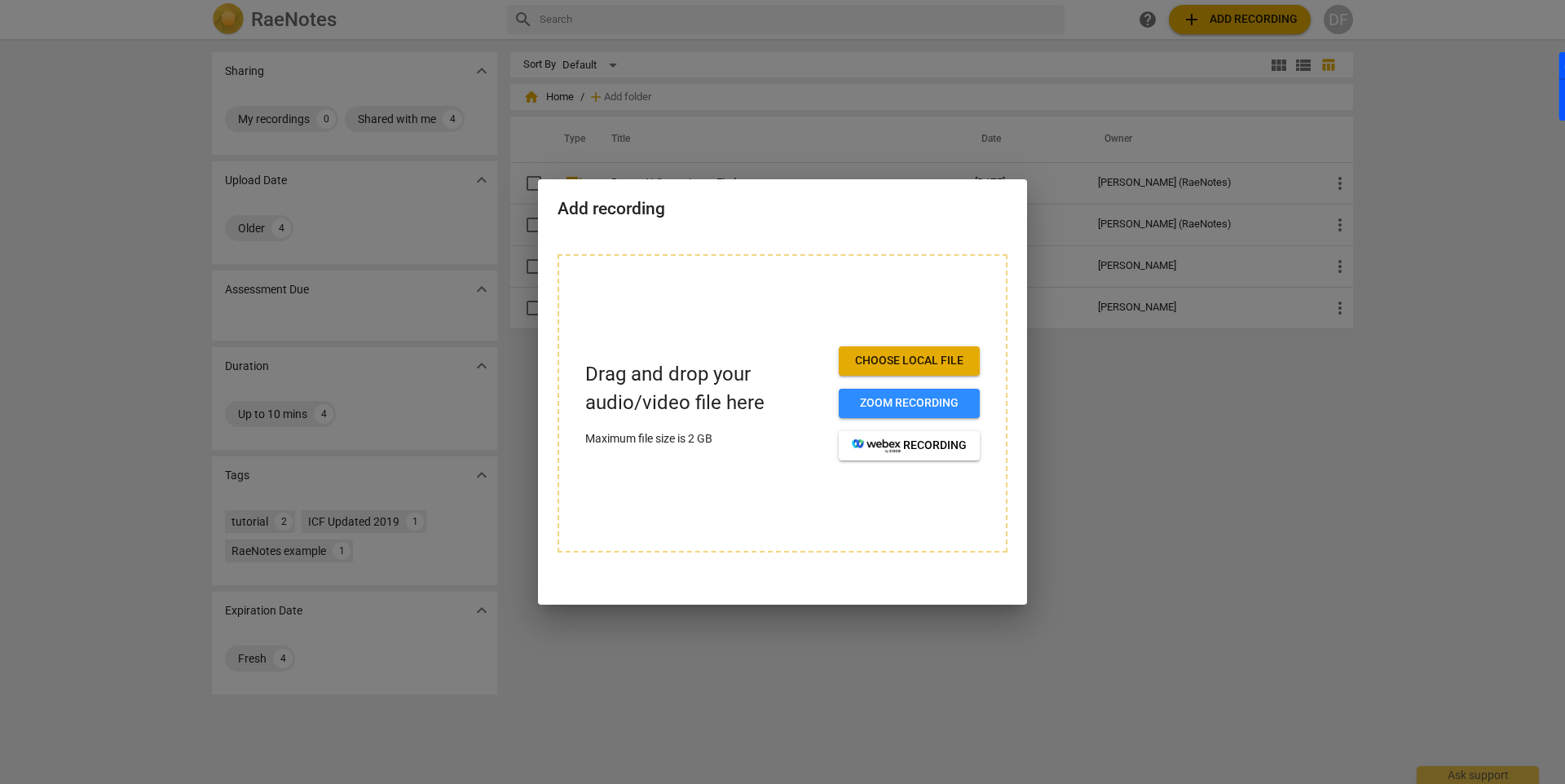
click at [1163, 398] on div at bounding box center [782, 392] width 1565 height 784
